Goal: Task Accomplishment & Management: Use online tool/utility

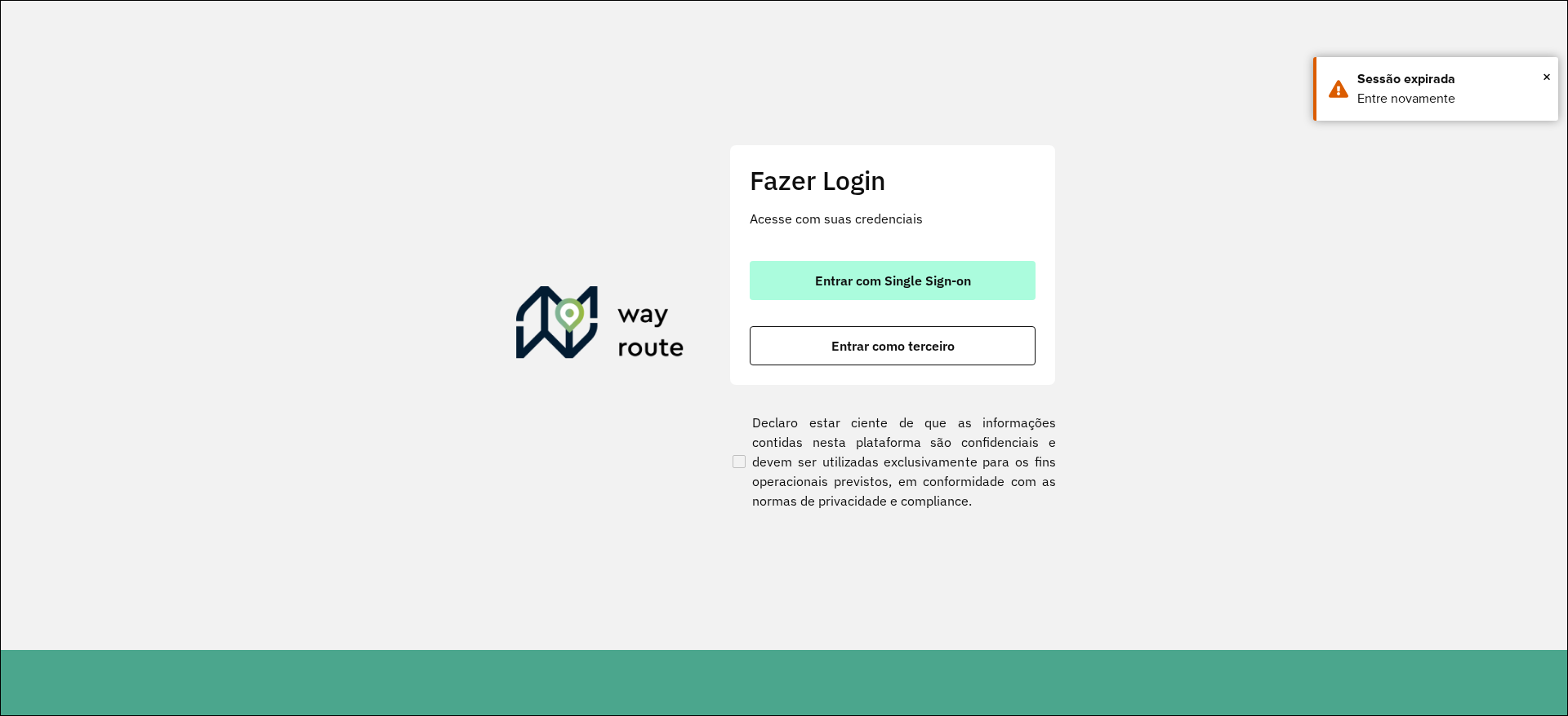
click at [865, 276] on span "Entrar com Single Sign-on" at bounding box center [892, 281] width 156 height 13
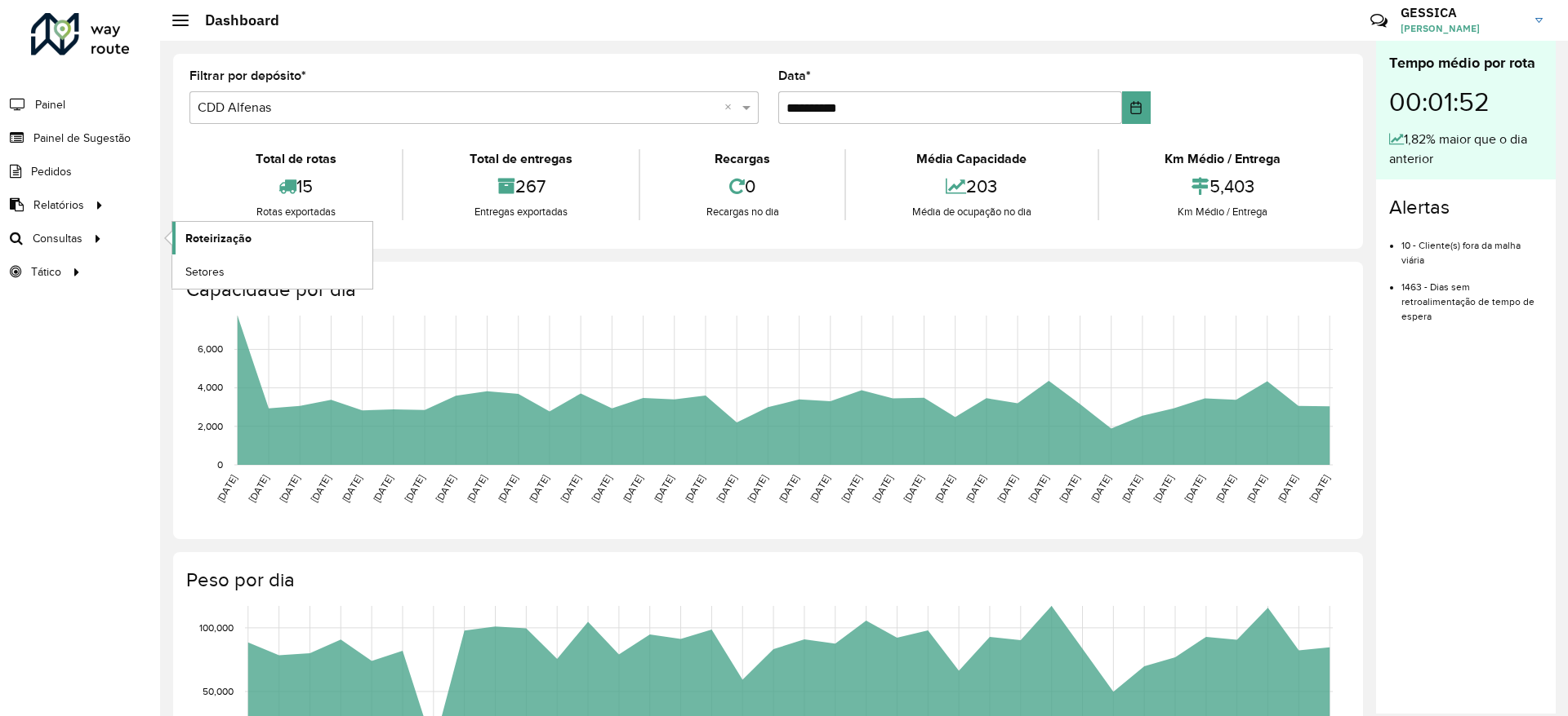
click at [246, 232] on span "Roteirização" at bounding box center [218, 238] width 66 height 17
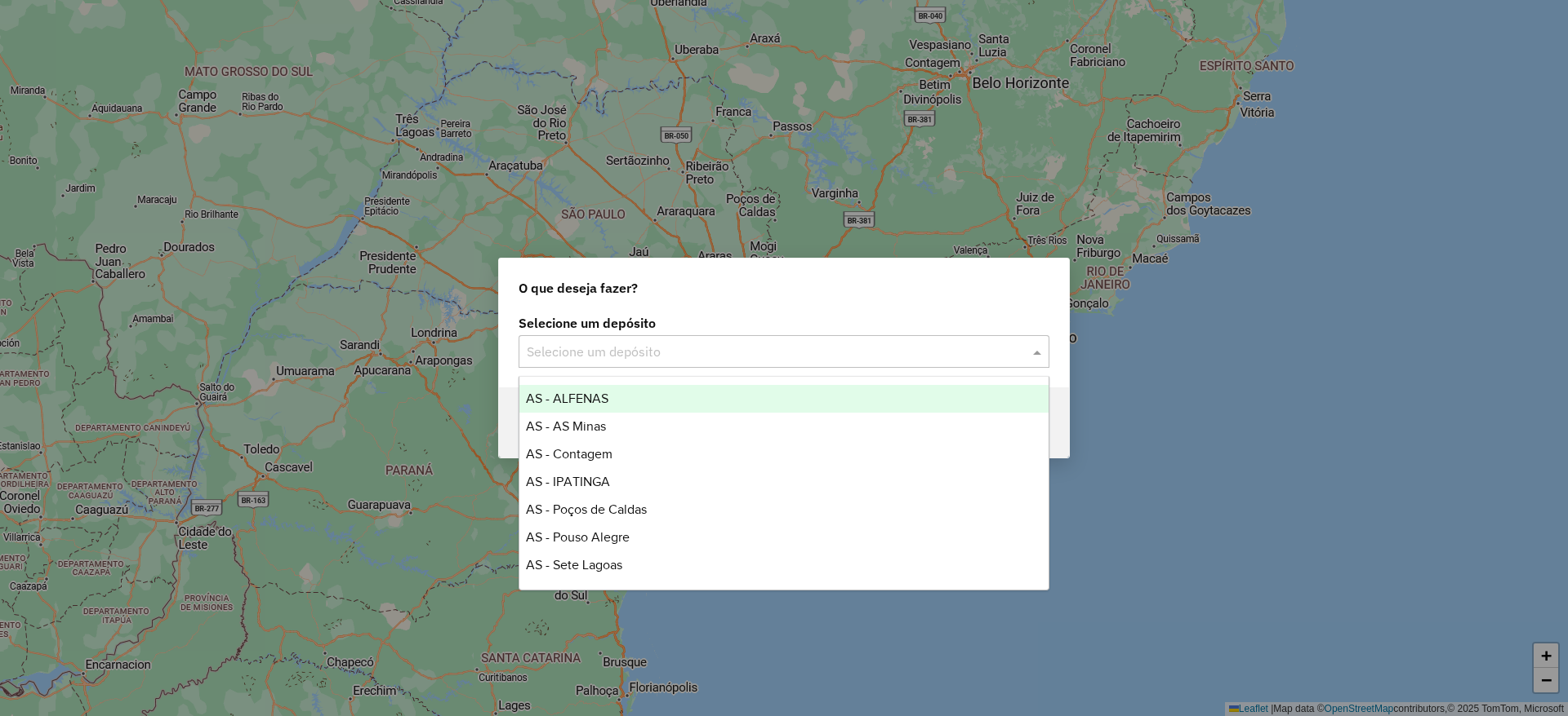
click at [669, 352] on input "text" at bounding box center [767, 353] width 482 height 20
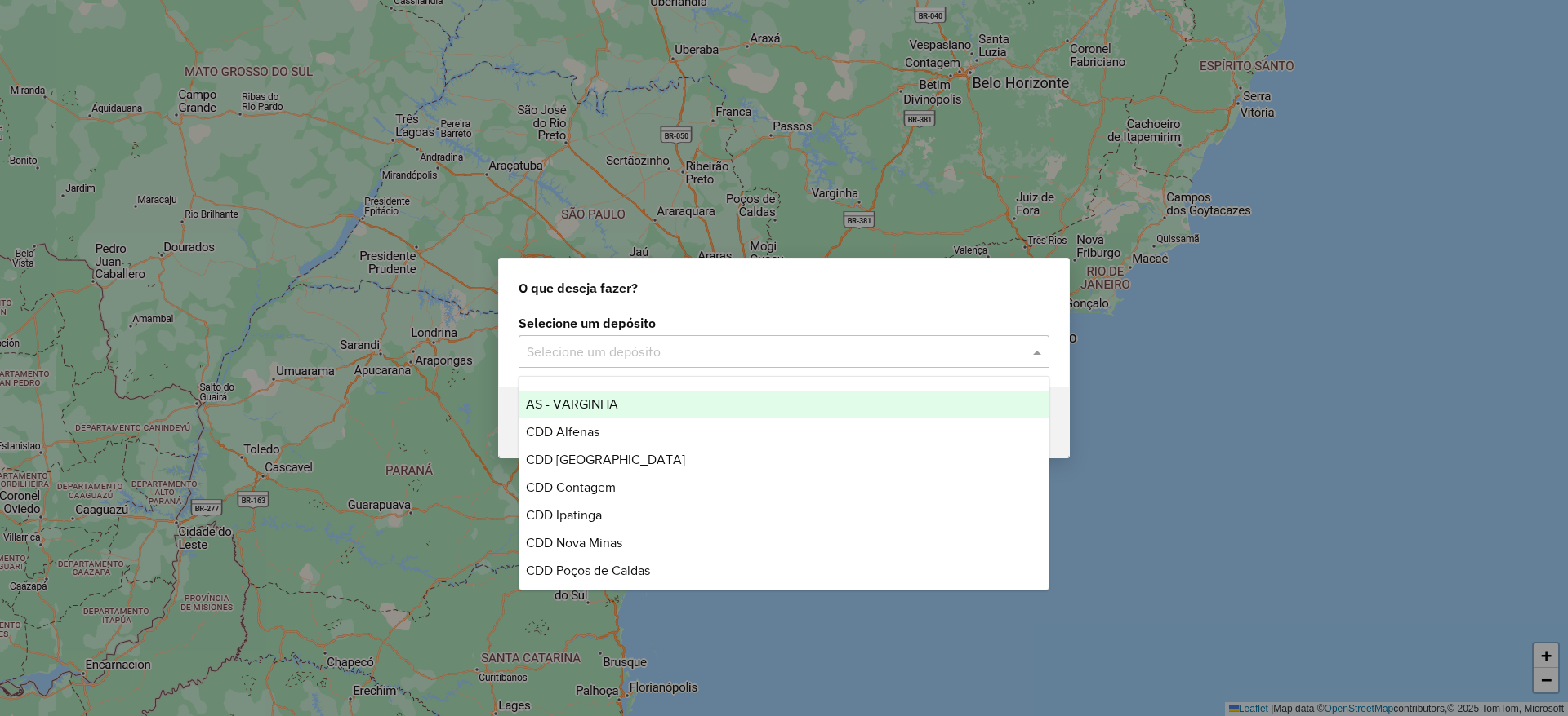
scroll to position [257, 0]
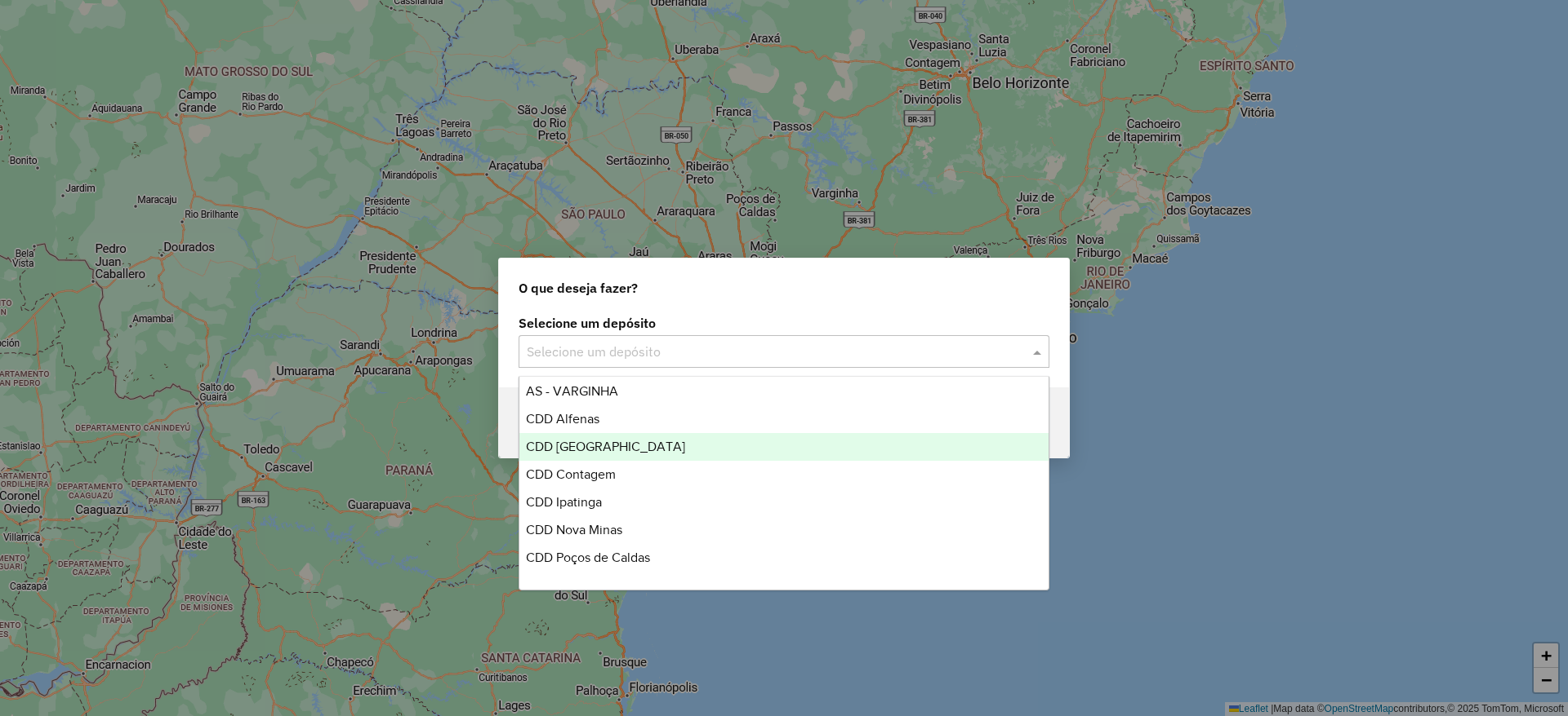
click at [630, 443] on span "CDD [GEOGRAPHIC_DATA]" at bounding box center [605, 446] width 159 height 13
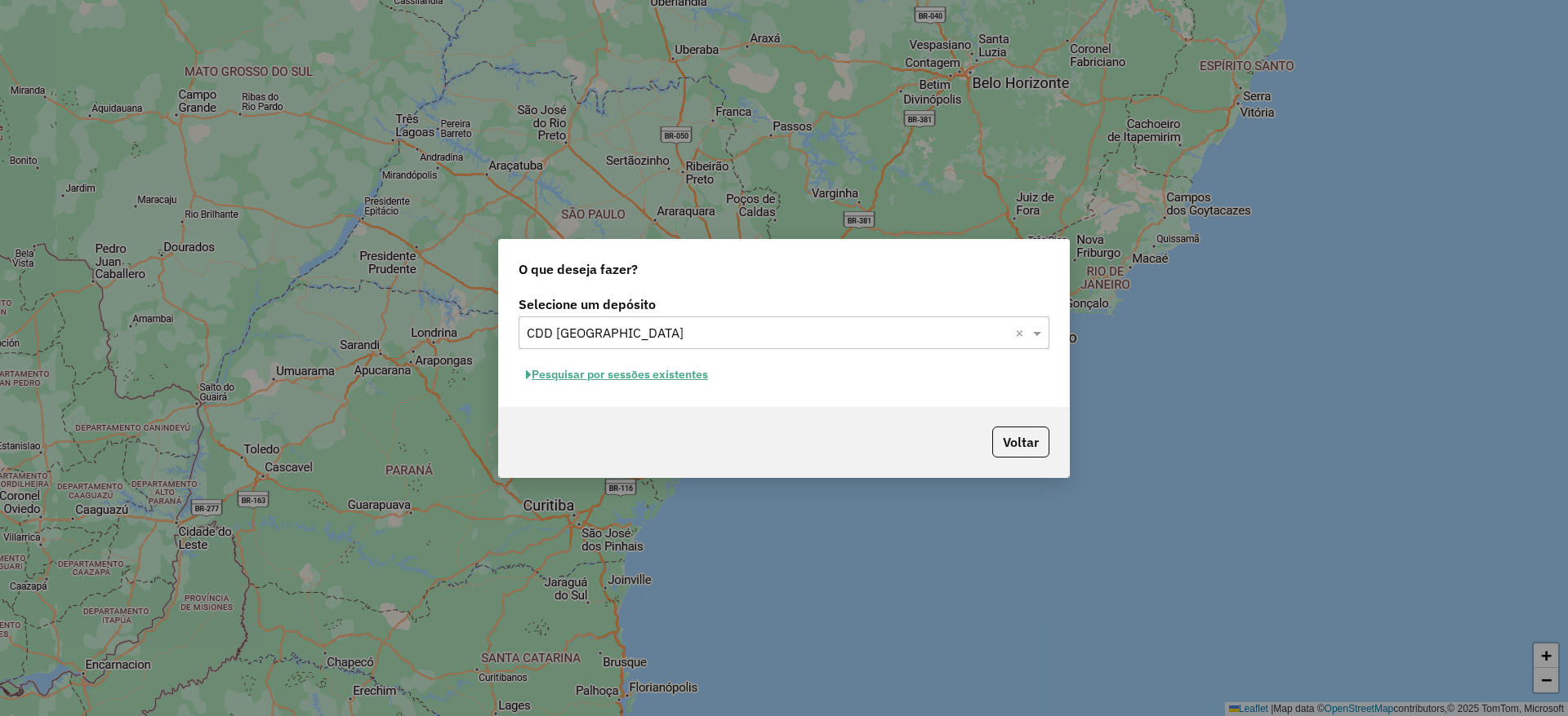
click at [1112, 409] on div "O que deseja fazer? Selecione um depósito Selecione um depósito × CDD [GEOGRAPH…" at bounding box center [784, 358] width 1568 height 716
click at [727, 530] on div "O que deseja fazer? Selecione um depósito Selecione um depósito × CDD [GEOGRAPH…" at bounding box center [784, 358] width 1568 height 716
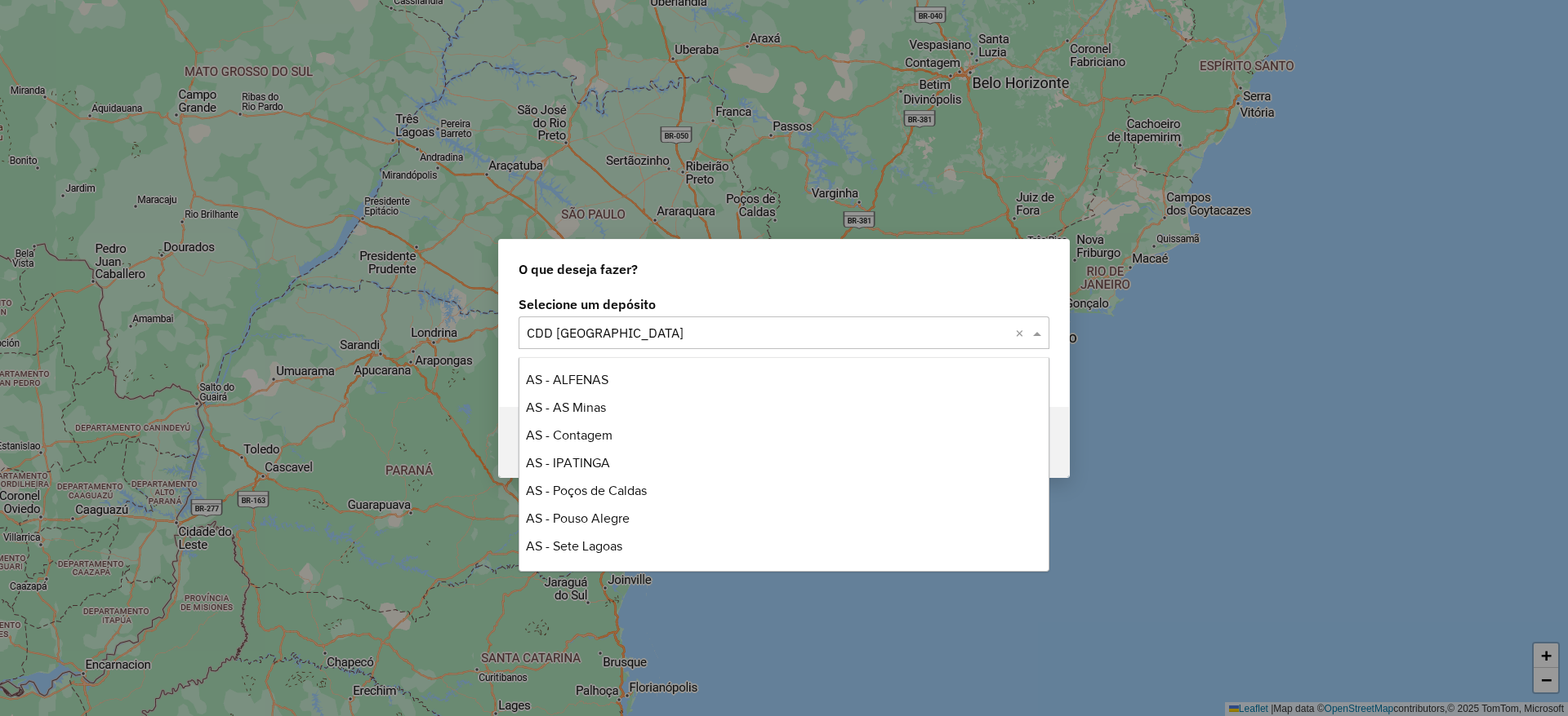
scroll to position [305, 0]
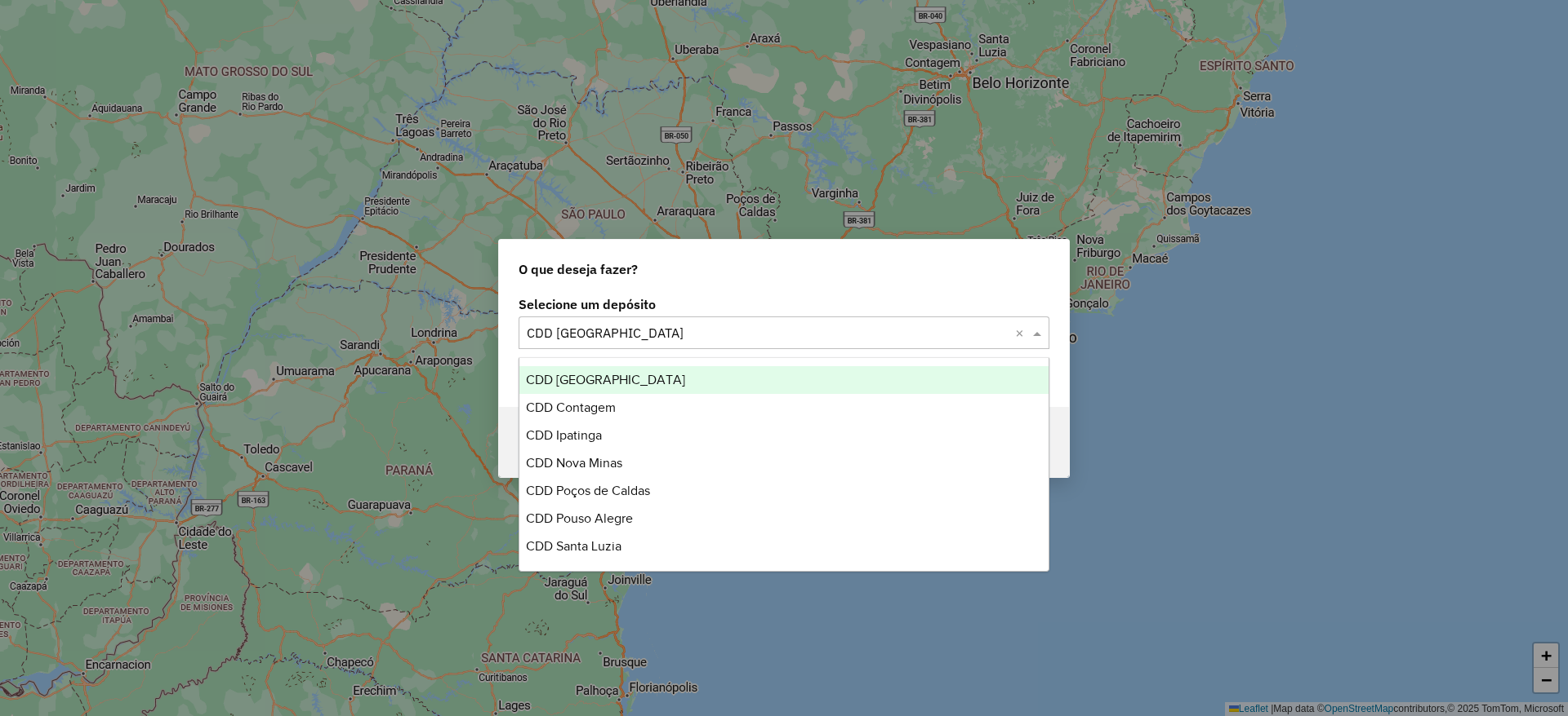
click at [1005, 329] on input "text" at bounding box center [767, 334] width 482 height 20
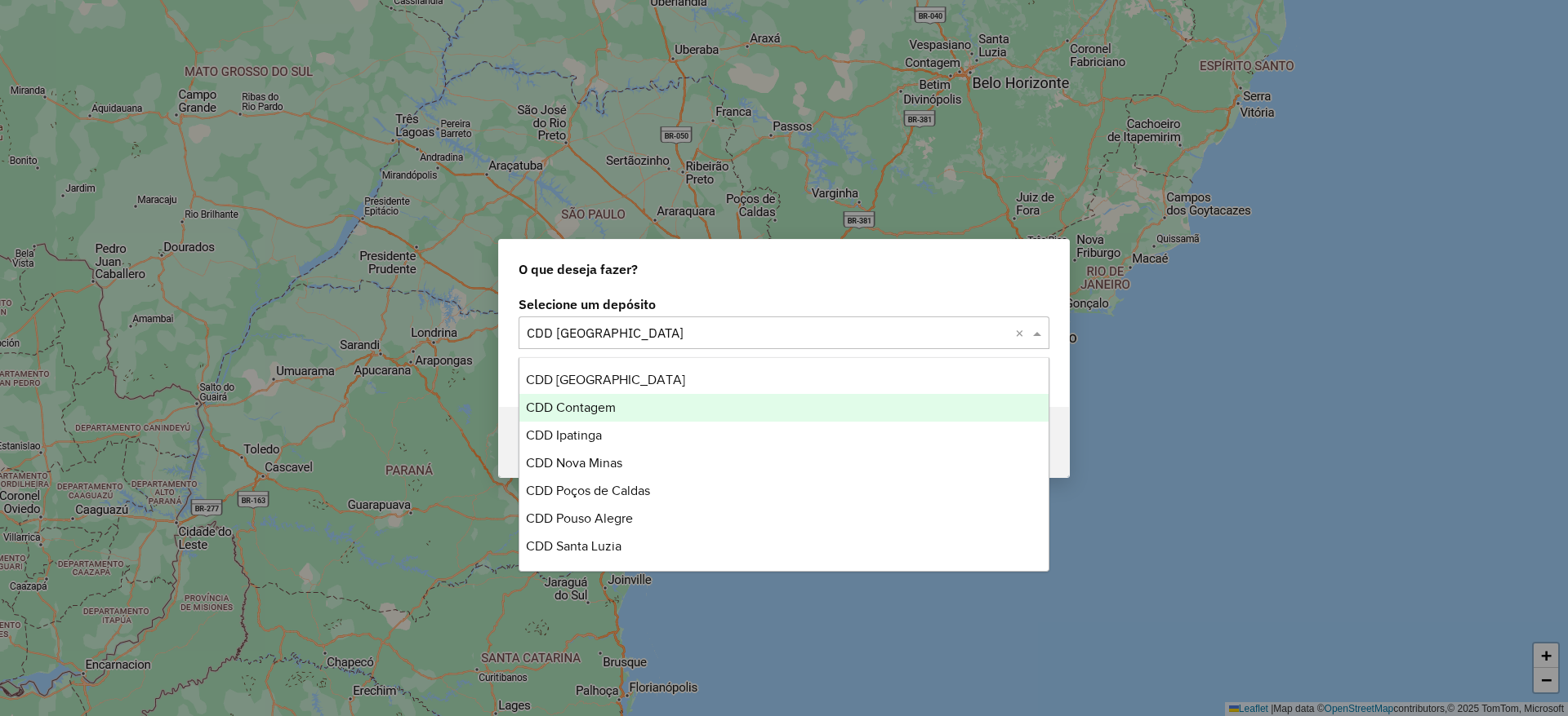
click at [752, 413] on div "CDD Contagem" at bounding box center [784, 407] width 529 height 28
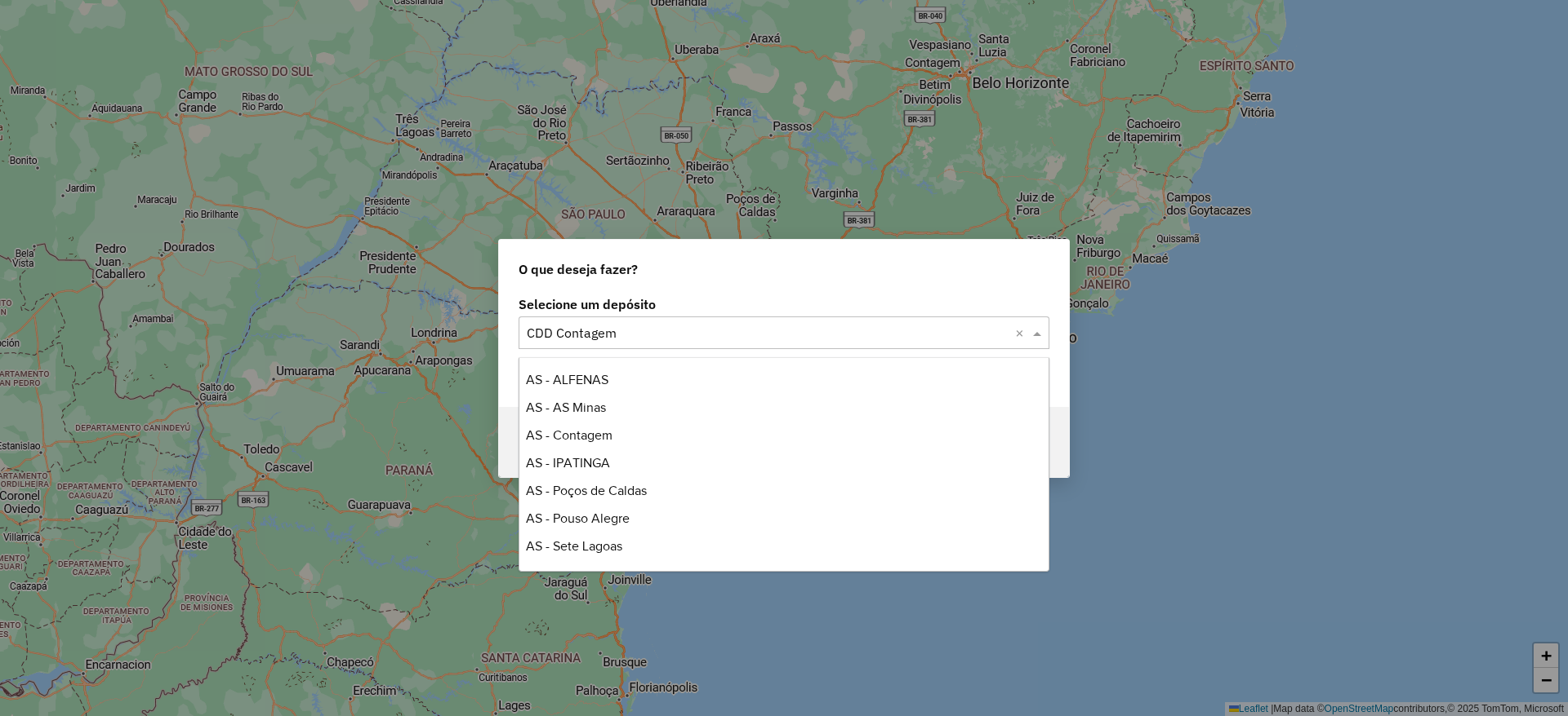
scroll to position [333, 0]
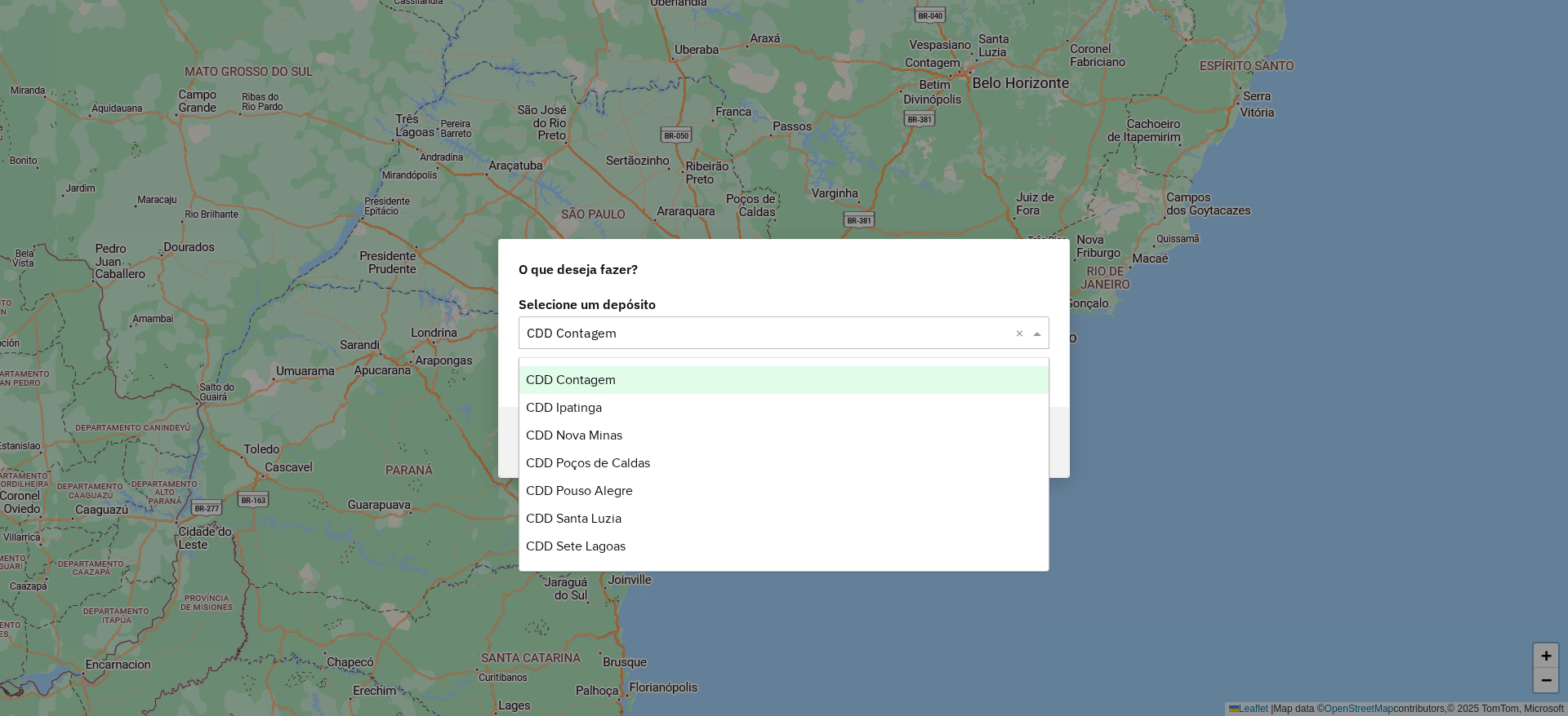
click at [740, 324] on input "text" at bounding box center [767, 334] width 482 height 20
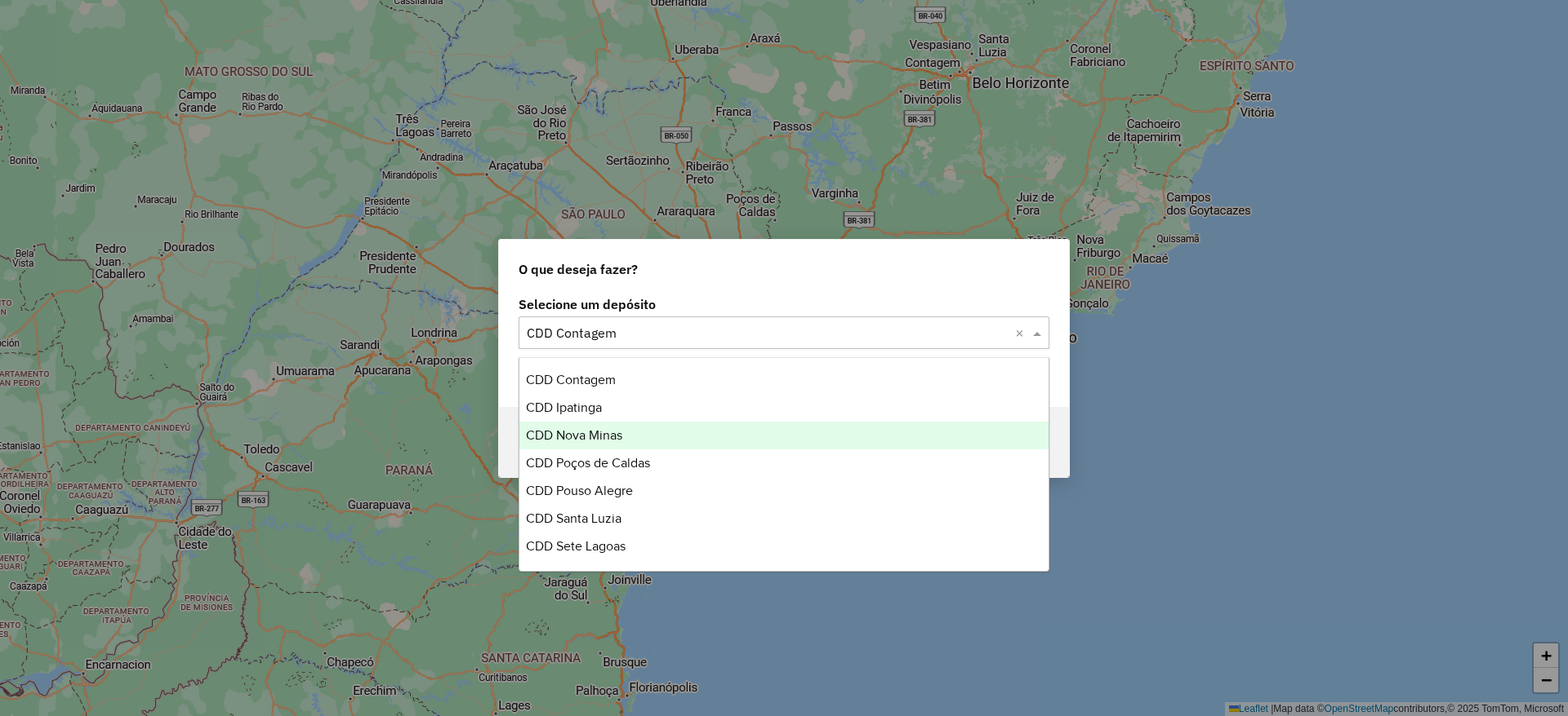
click at [648, 435] on div "CDD Nova Minas" at bounding box center [784, 435] width 529 height 28
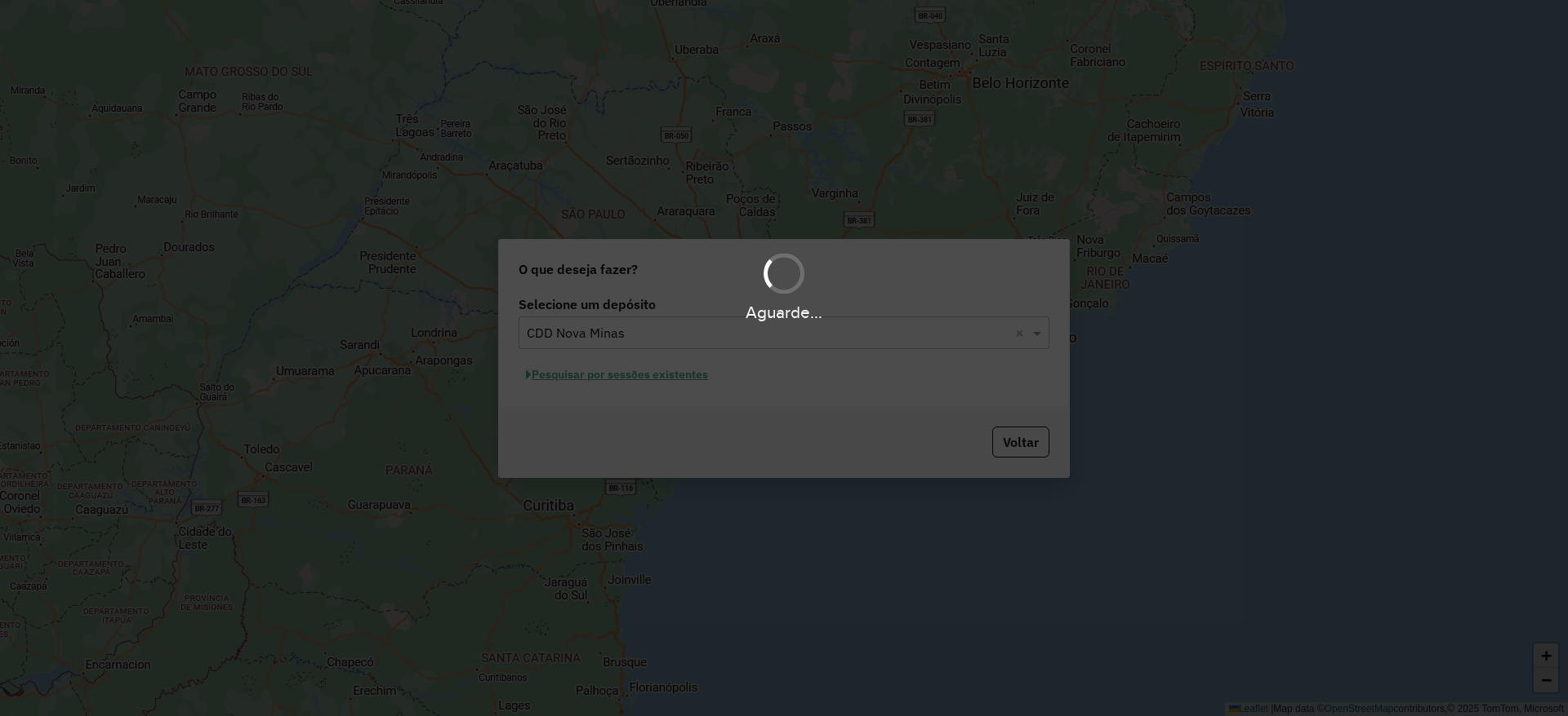
click at [804, 332] on div "Aguarde..." at bounding box center [784, 358] width 1568 height 716
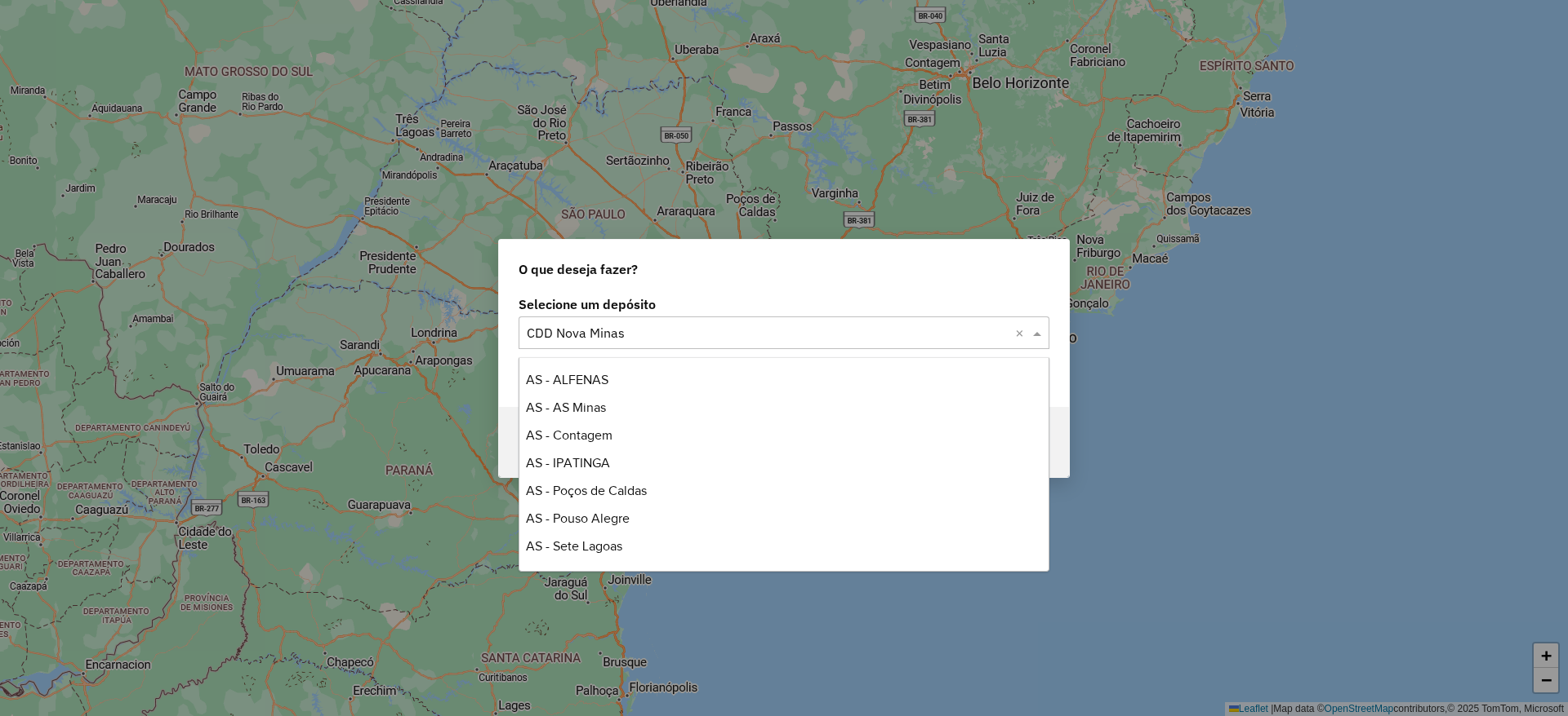
scroll to position [389, 0]
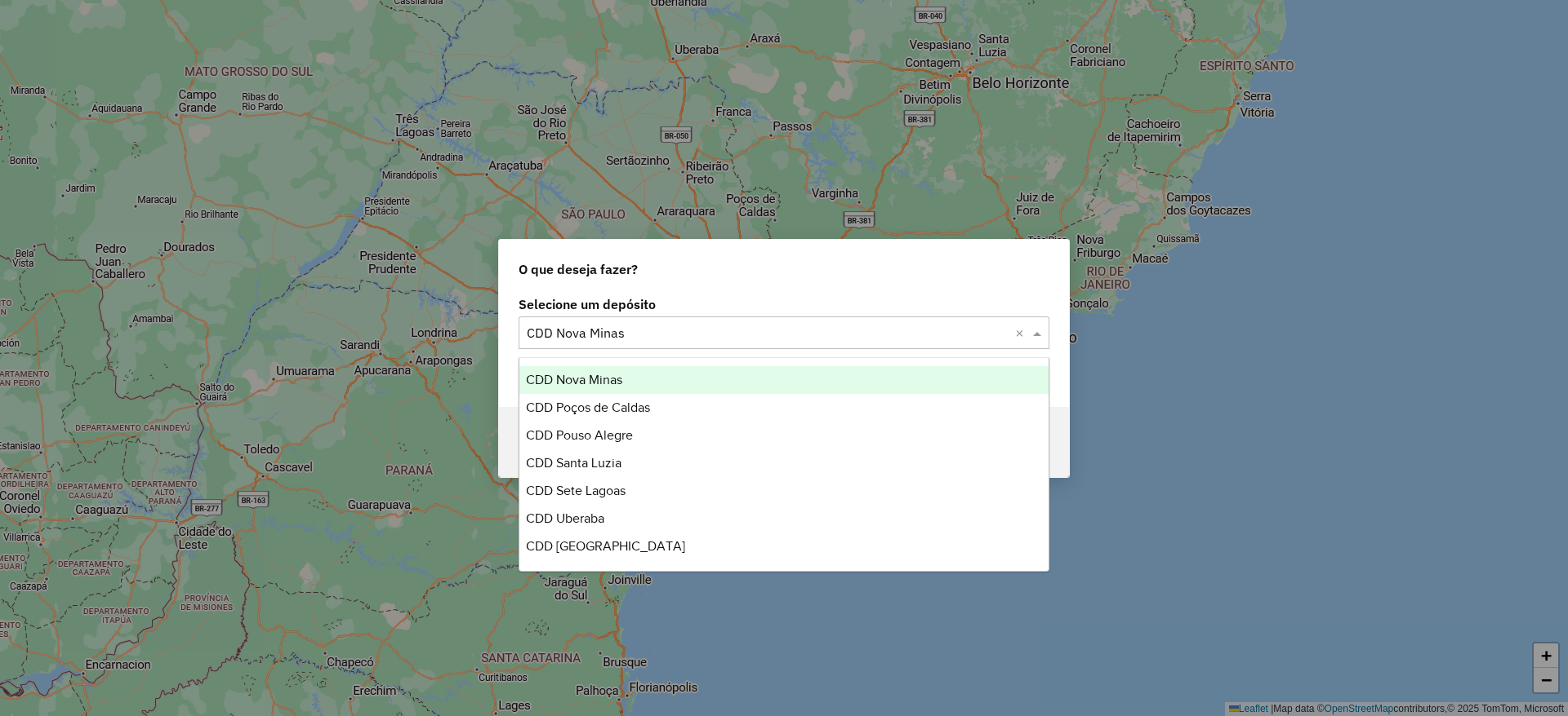
click at [804, 332] on input "text" at bounding box center [767, 334] width 482 height 20
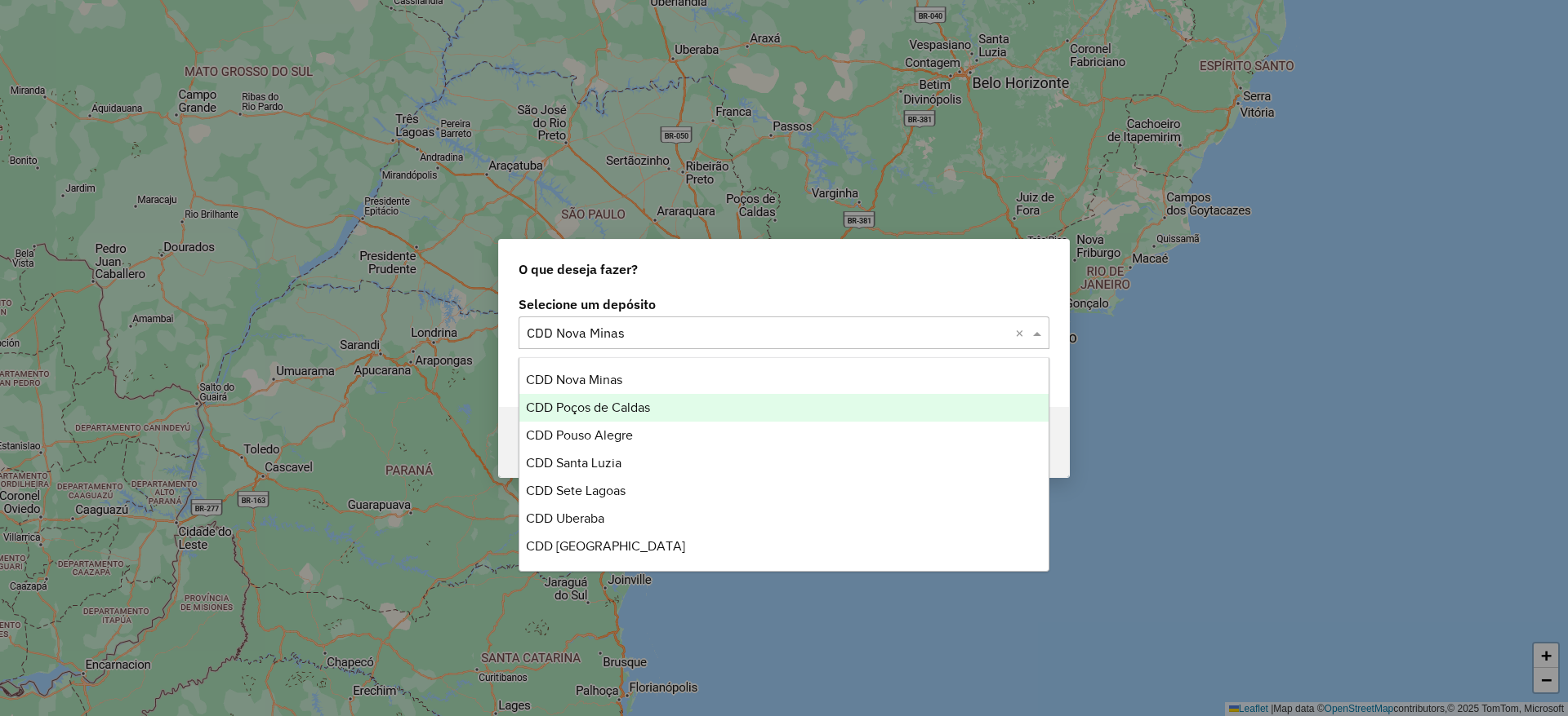
click at [692, 408] on div "CDD Poços de Caldas" at bounding box center [784, 407] width 529 height 28
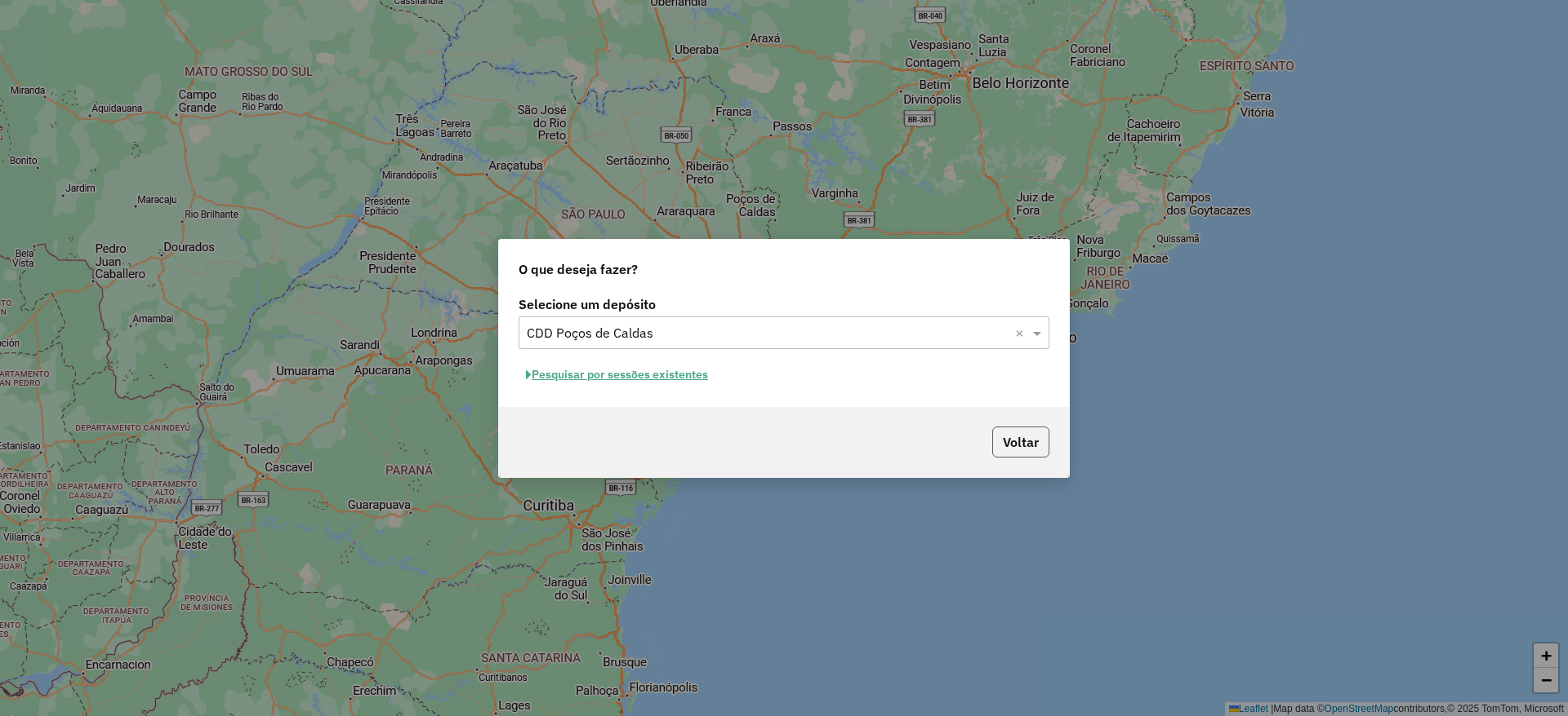
click at [1025, 444] on button "Voltar" at bounding box center [1020, 442] width 57 height 31
